Goal: Information Seeking & Learning: Learn about a topic

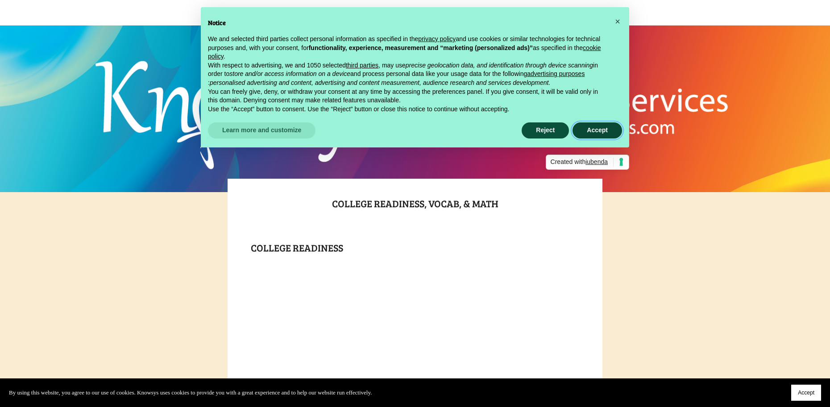
click at [595, 130] on button "Accept" at bounding box center [598, 130] width 50 height 16
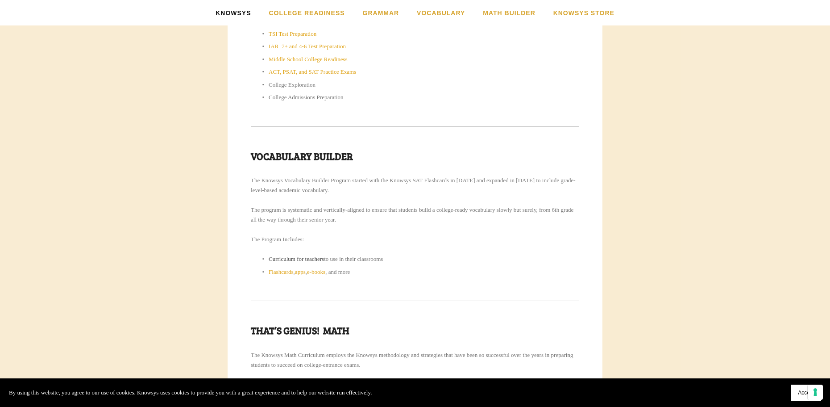
scroll to position [530, 0]
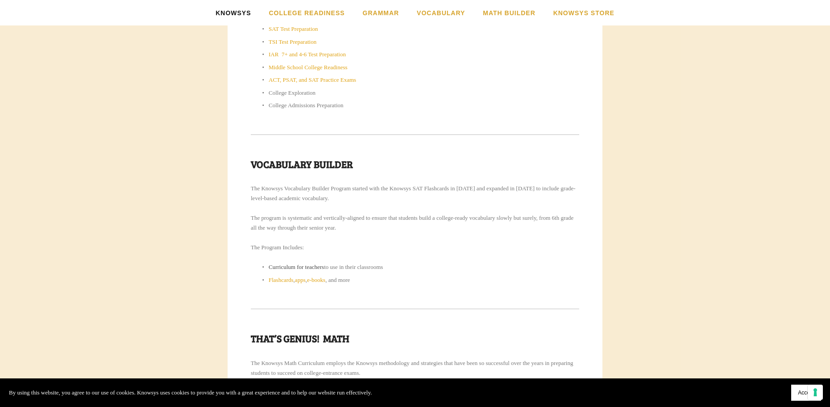
click at [298, 267] on link "Curriculum for teachers" at bounding box center [296, 266] width 55 height 7
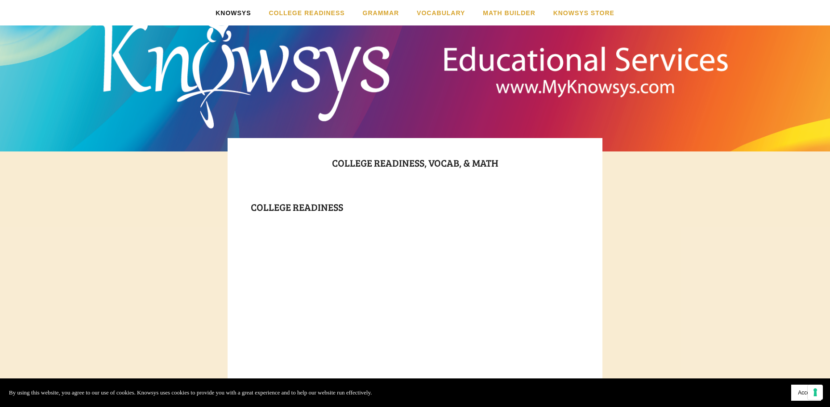
scroll to position [0, 0]
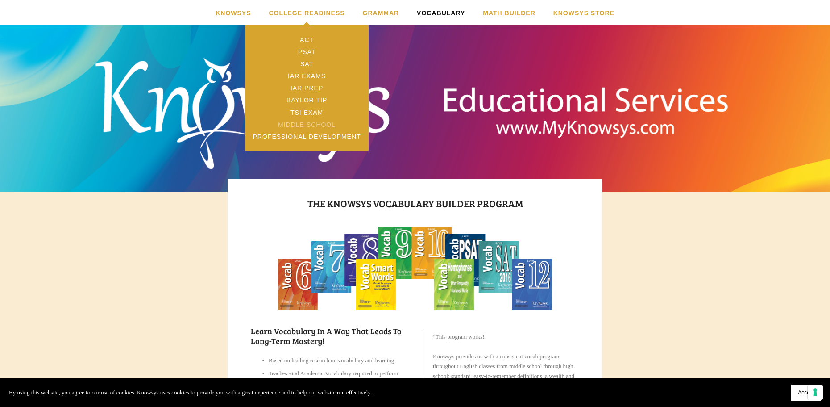
click at [292, 125] on link "Middle School" at bounding box center [307, 124] width 124 height 12
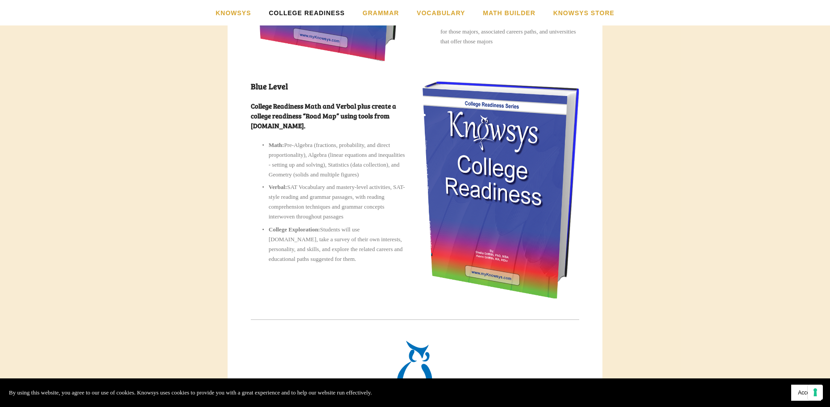
scroll to position [1339, 0]
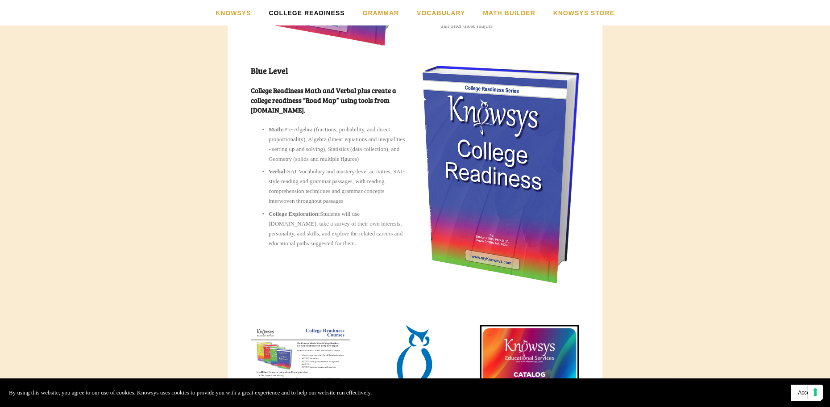
click at [471, 158] on img at bounding box center [501, 174] width 157 height 216
